Goal: Task Accomplishment & Management: Complete application form

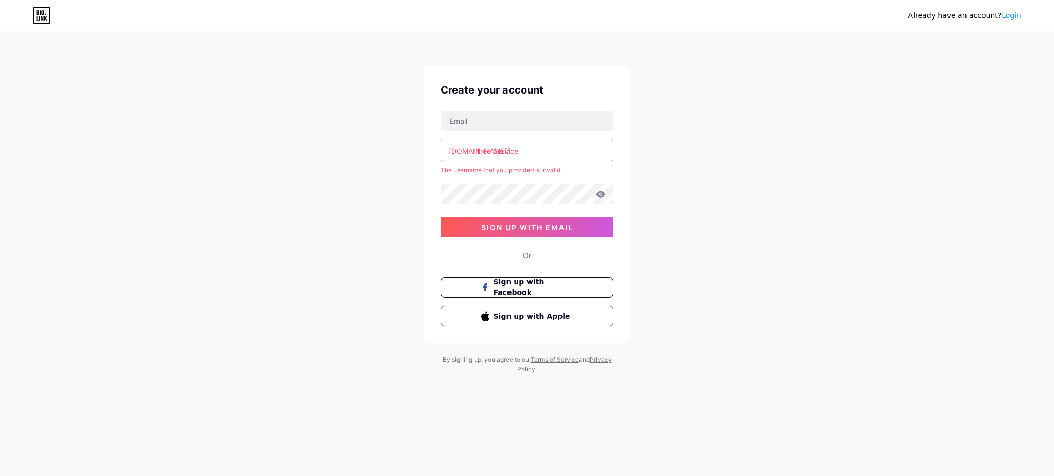
click at [494, 151] on input "Tree Service" at bounding box center [527, 150] width 172 height 21
drag, startPoint x: 476, startPoint y: 147, endPoint x: 574, endPoint y: 147, distance: 97.7
click at [574, 147] on input "Tree Service" at bounding box center [527, 150] width 172 height 21
paste input "trees"
type input "treeservice"
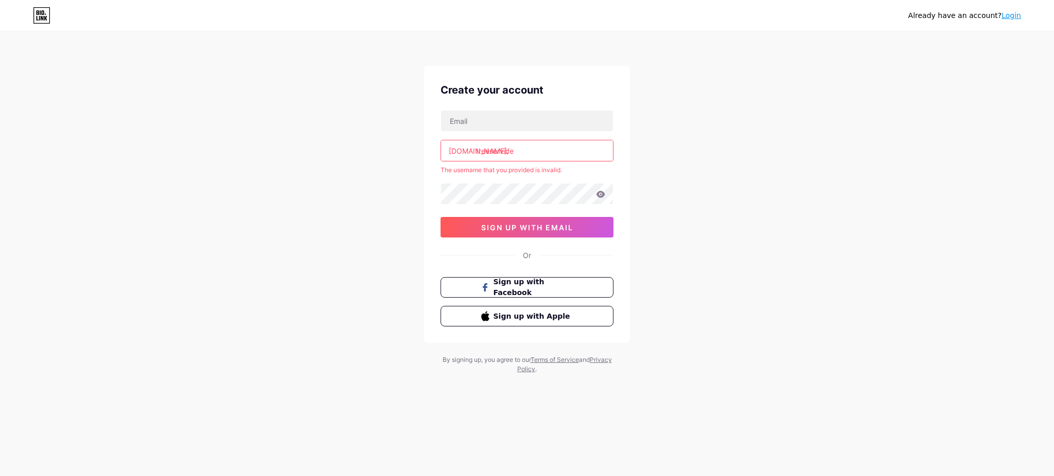
click at [280, 225] on div "Already have an account? Login Create your account [DOMAIN_NAME]/ treeservice T…" at bounding box center [527, 203] width 1054 height 407
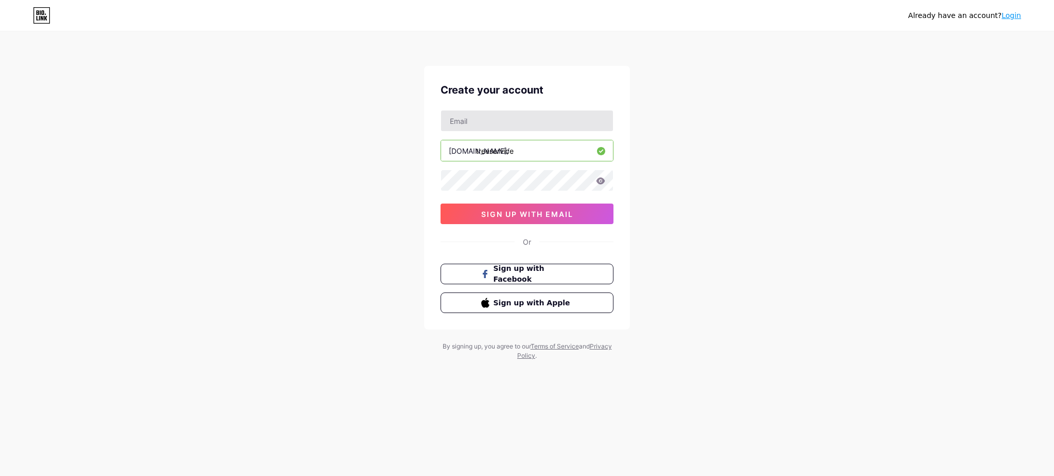
click at [489, 111] on div "Create your account [DOMAIN_NAME]/ treeservice 0cAFcWeA429M1sN4l20uZ0eG8Sg2maf3…" at bounding box center [527, 198] width 206 height 264
click at [489, 113] on input "text" at bounding box center [527, 121] width 172 height 21
paste input "[EMAIL_ADDRESS][DOMAIN_NAME]"
type input "[EMAIL_ADDRESS][DOMAIN_NAME]"
click at [339, 243] on div "Already have an account? Login Create your account [EMAIL_ADDRESS][DOMAIN_NAME]…" at bounding box center [527, 197] width 1054 height 394
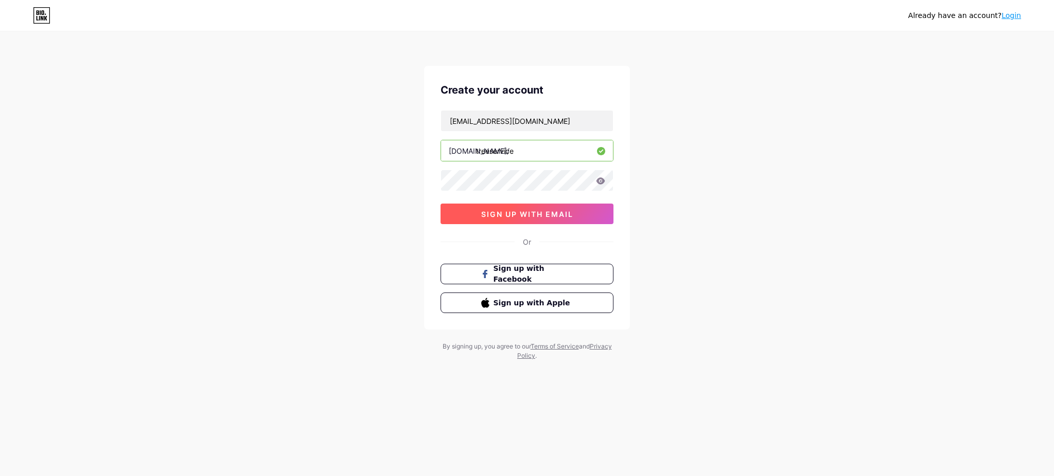
drag, startPoint x: 500, startPoint y: 211, endPoint x: 492, endPoint y: 228, distance: 18.0
click at [500, 211] on span "sign up with email" at bounding box center [527, 214] width 92 height 9
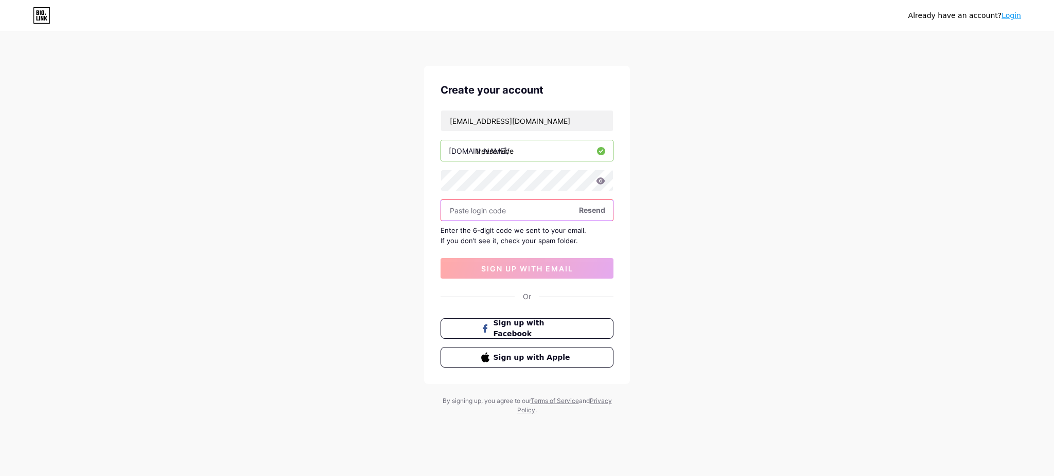
paste input "791529"
type input "791529"
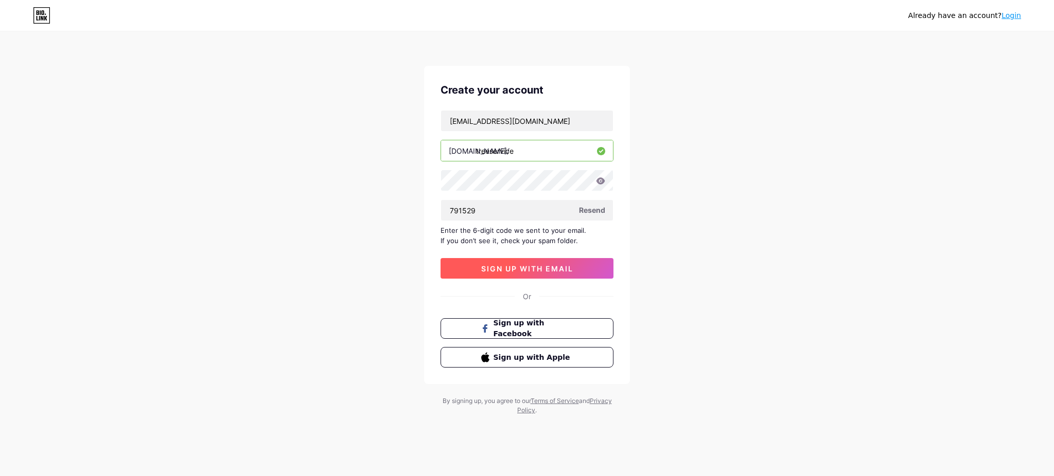
click at [545, 259] on button "sign up with email" at bounding box center [526, 268] width 173 height 21
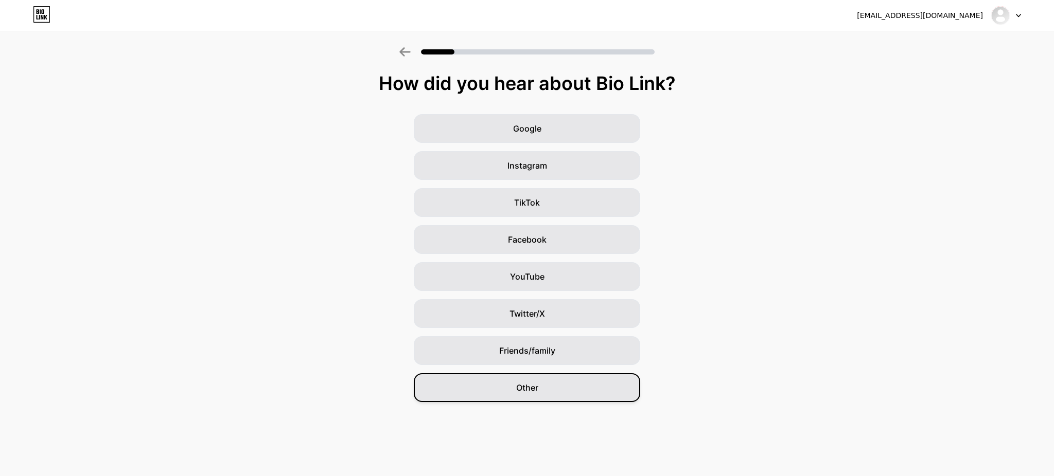
click at [550, 391] on div "Other" at bounding box center [527, 387] width 226 height 29
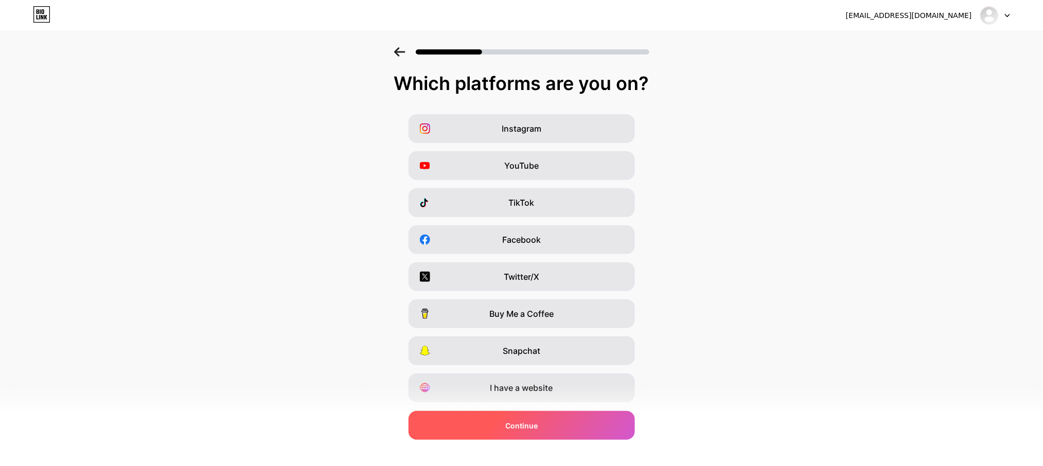
click at [550, 420] on div "Continue" at bounding box center [521, 425] width 226 height 29
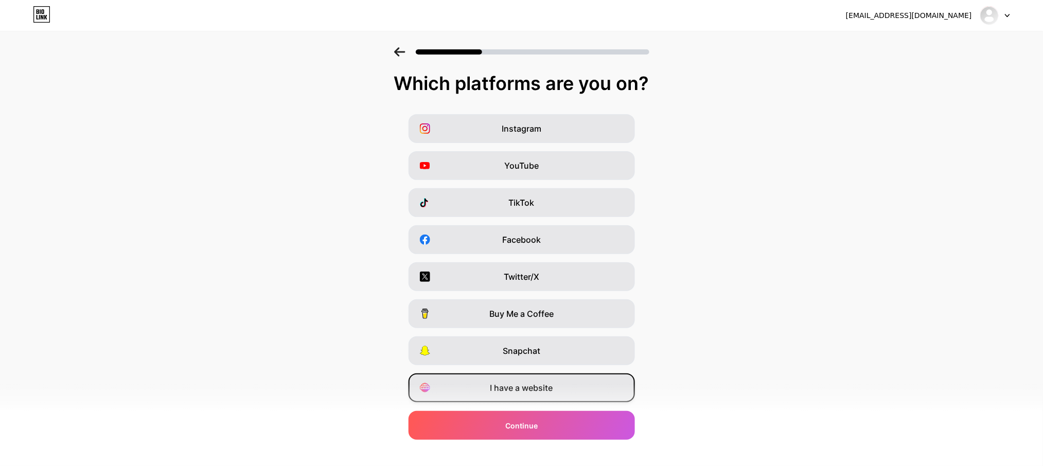
click at [563, 382] on div "I have a website" at bounding box center [521, 387] width 226 height 29
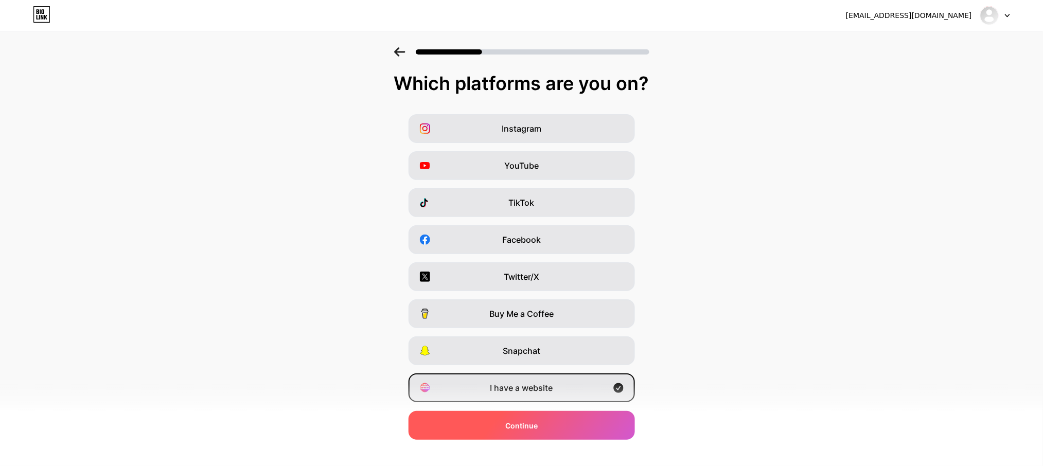
click at [544, 418] on div "Continue" at bounding box center [521, 425] width 226 height 29
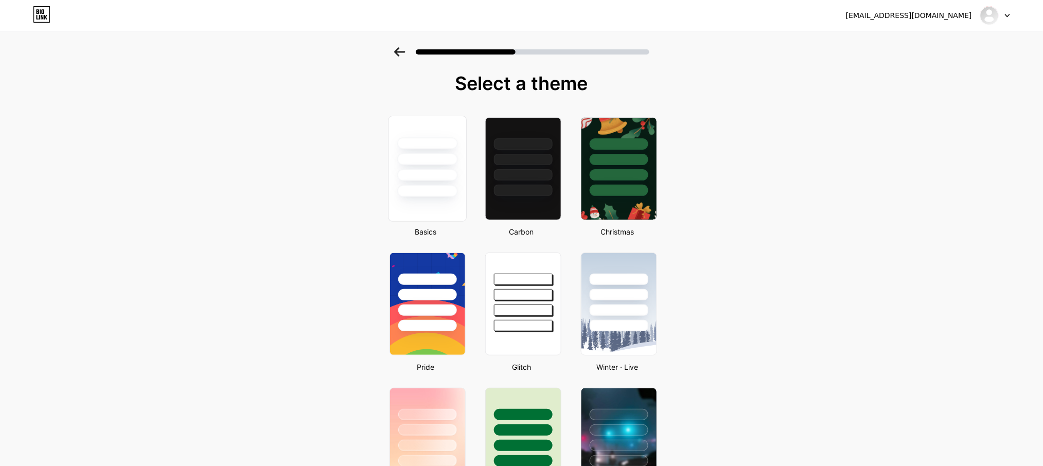
click at [422, 175] on div at bounding box center [427, 175] width 60 height 12
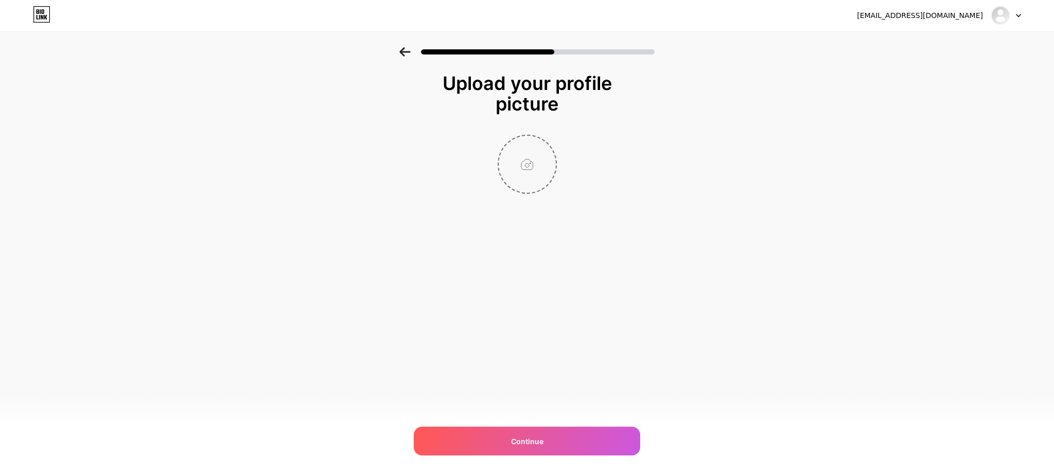
click at [529, 162] on input "file" at bounding box center [526, 164] width 57 height 57
type input "C:\fakepath\200.jpg"
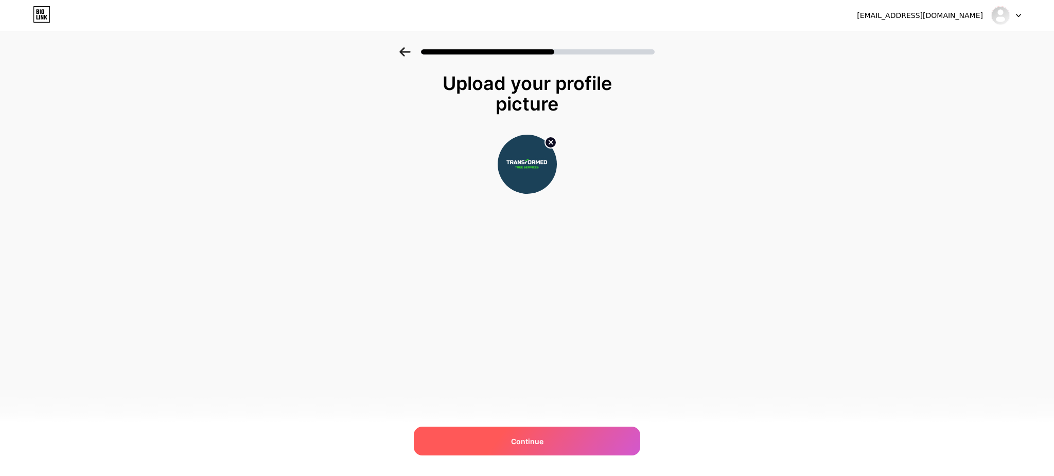
click at [541, 449] on div "Continue" at bounding box center [527, 441] width 226 height 29
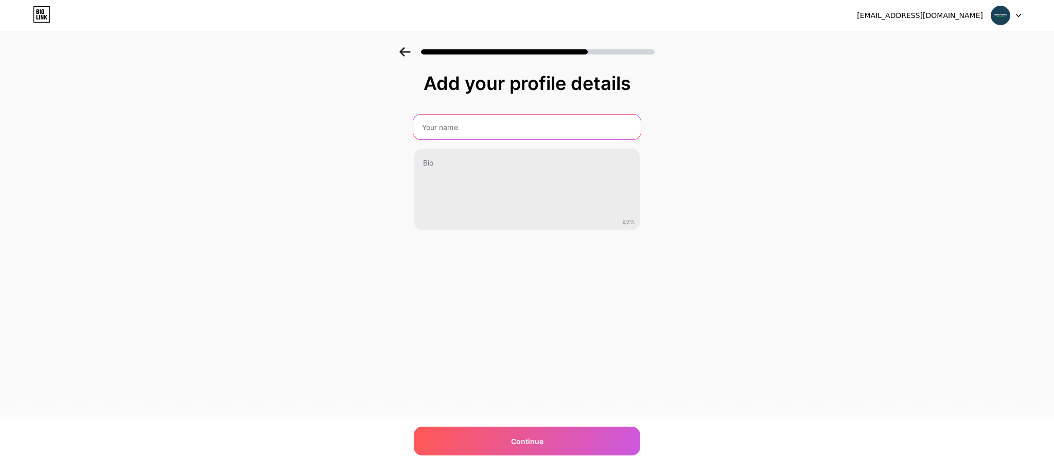
click at [459, 119] on input "text" at bounding box center [526, 127] width 227 height 25
paste input "treeservice"
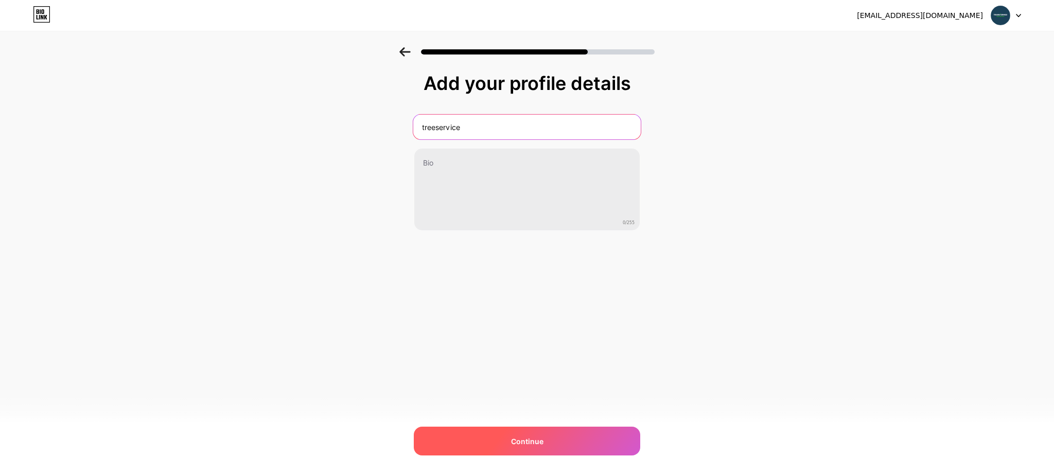
type input "treeservice"
click at [539, 438] on span "Continue" at bounding box center [527, 441] width 32 height 11
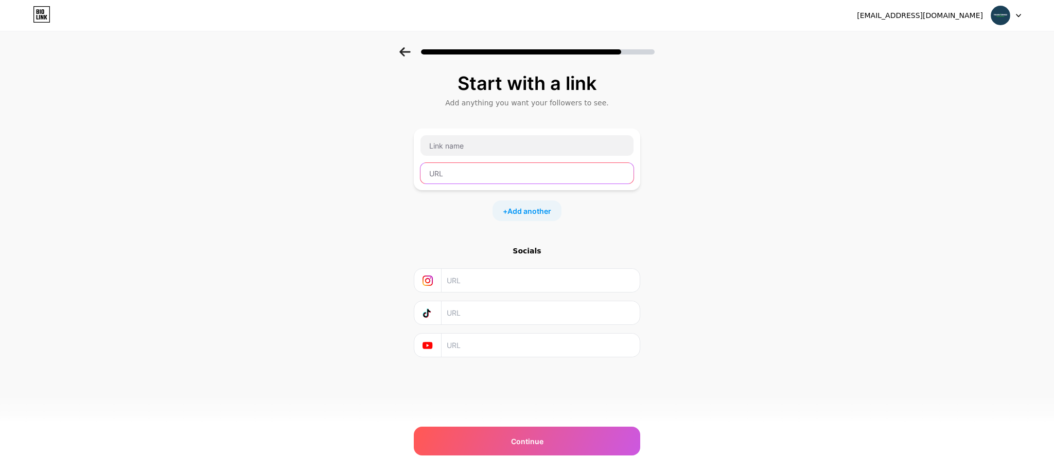
click at [476, 164] on input "text" at bounding box center [526, 173] width 213 height 21
paste input "[URL][DOMAIN_NAME]"
type input "[URL][DOMAIN_NAME]"
click at [448, 144] on input "text" at bounding box center [526, 145] width 213 height 21
paste input "Tree Service [GEOGRAPHIC_DATA]"
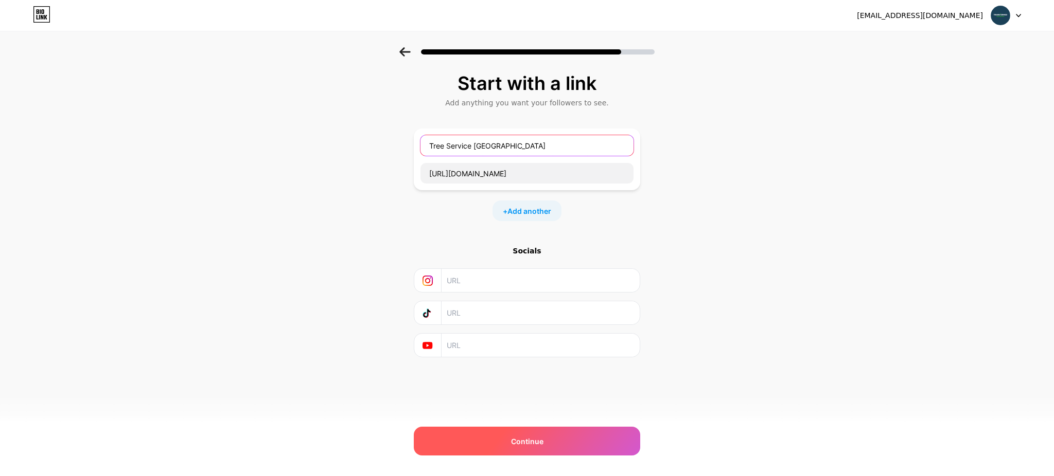
type input "Tree Service [GEOGRAPHIC_DATA]"
click at [561, 441] on div "Continue" at bounding box center [527, 441] width 226 height 29
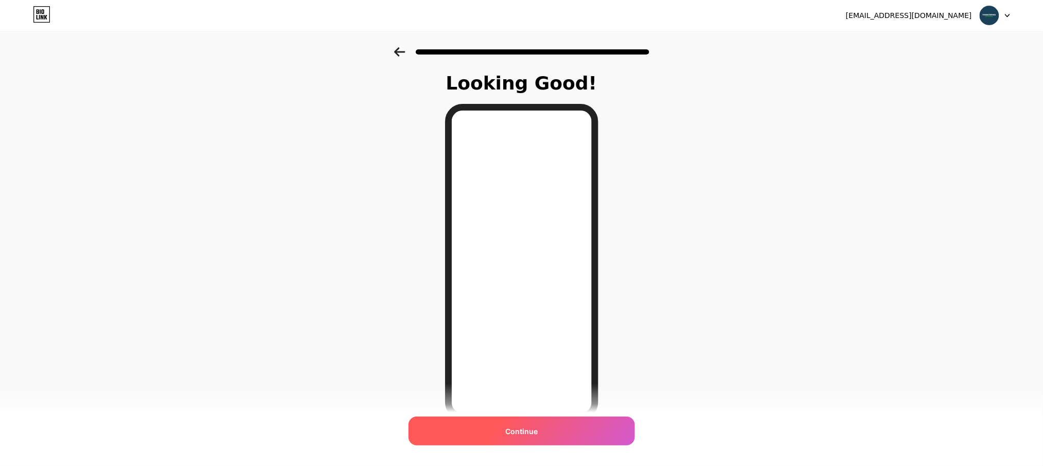
click at [554, 431] on div "Continue" at bounding box center [521, 431] width 226 height 29
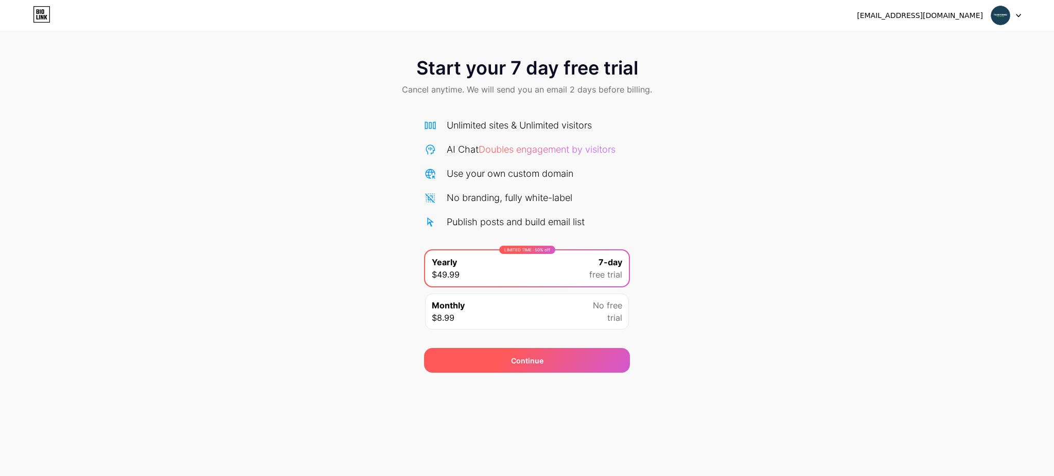
click at [540, 361] on div "Continue" at bounding box center [527, 360] width 32 height 11
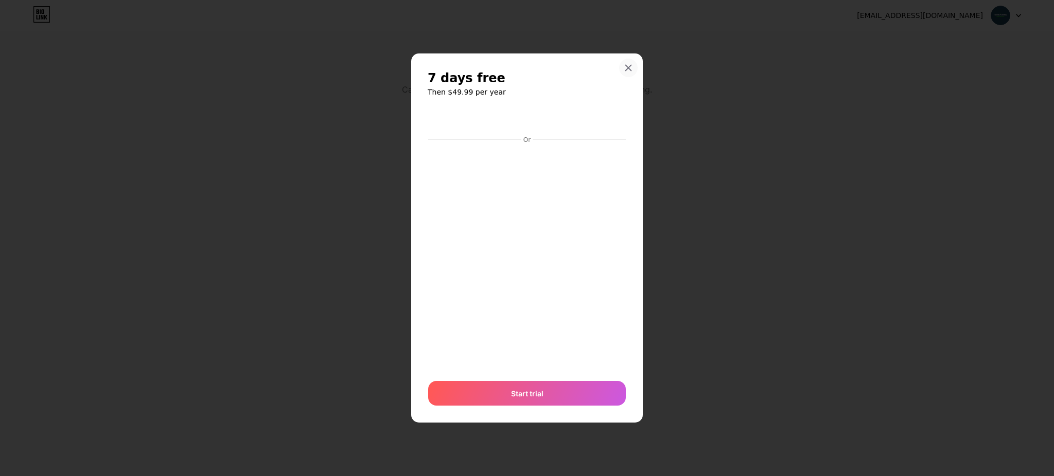
click at [631, 69] on icon at bounding box center [628, 68] width 8 height 8
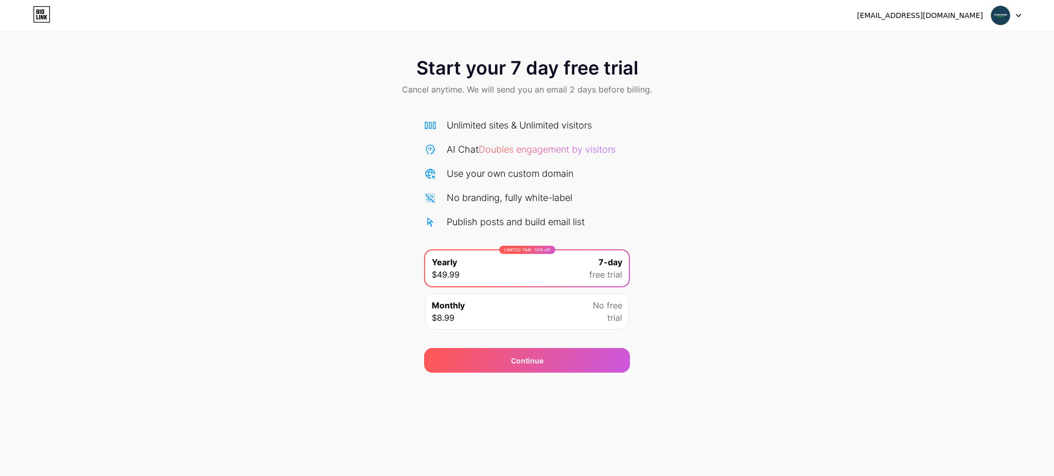
click at [1015, 14] on icon at bounding box center [1017, 16] width 5 height 4
